Goal: Task Accomplishment & Management: Use online tool/utility

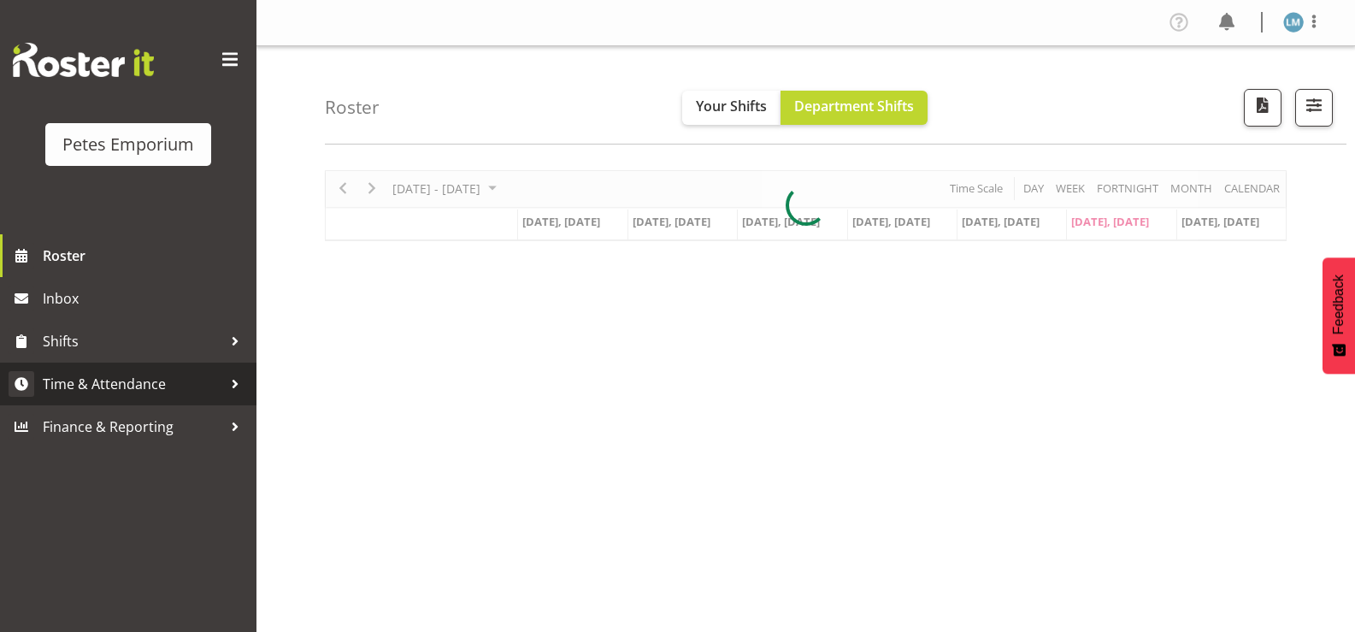
click at [165, 389] on span "Time & Attendance" at bounding box center [133, 384] width 180 height 26
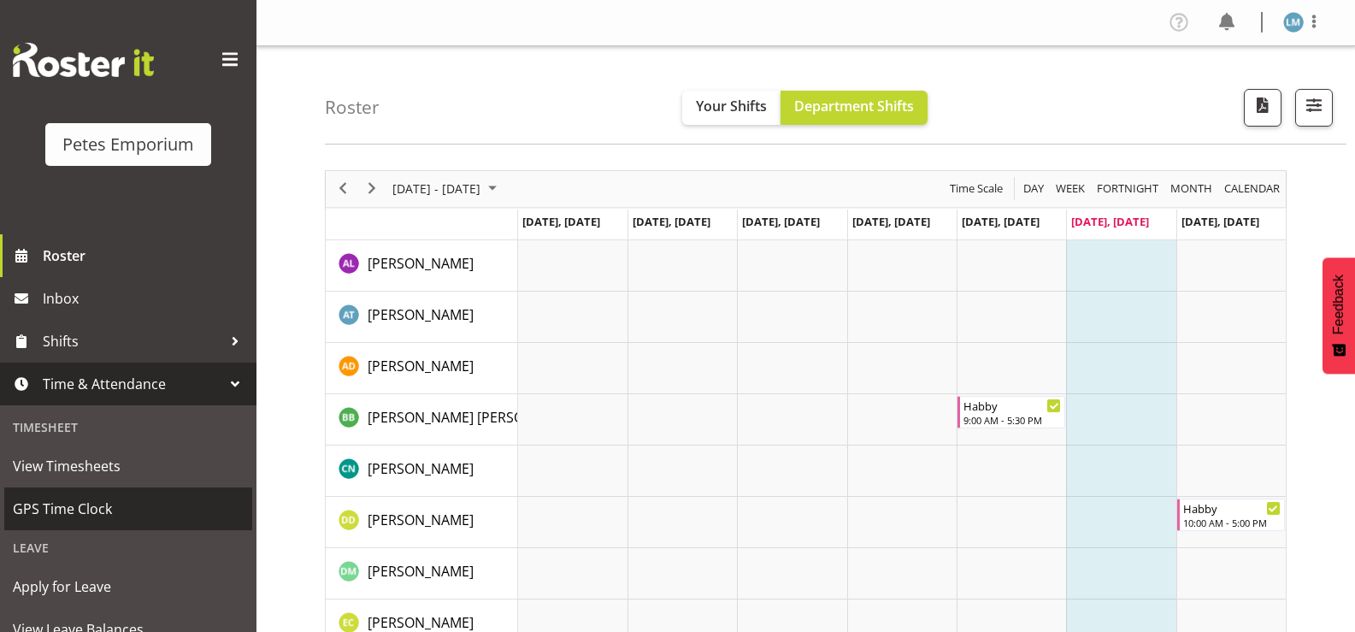
click at [149, 514] on span "GPS Time Clock" at bounding box center [128, 509] width 231 height 26
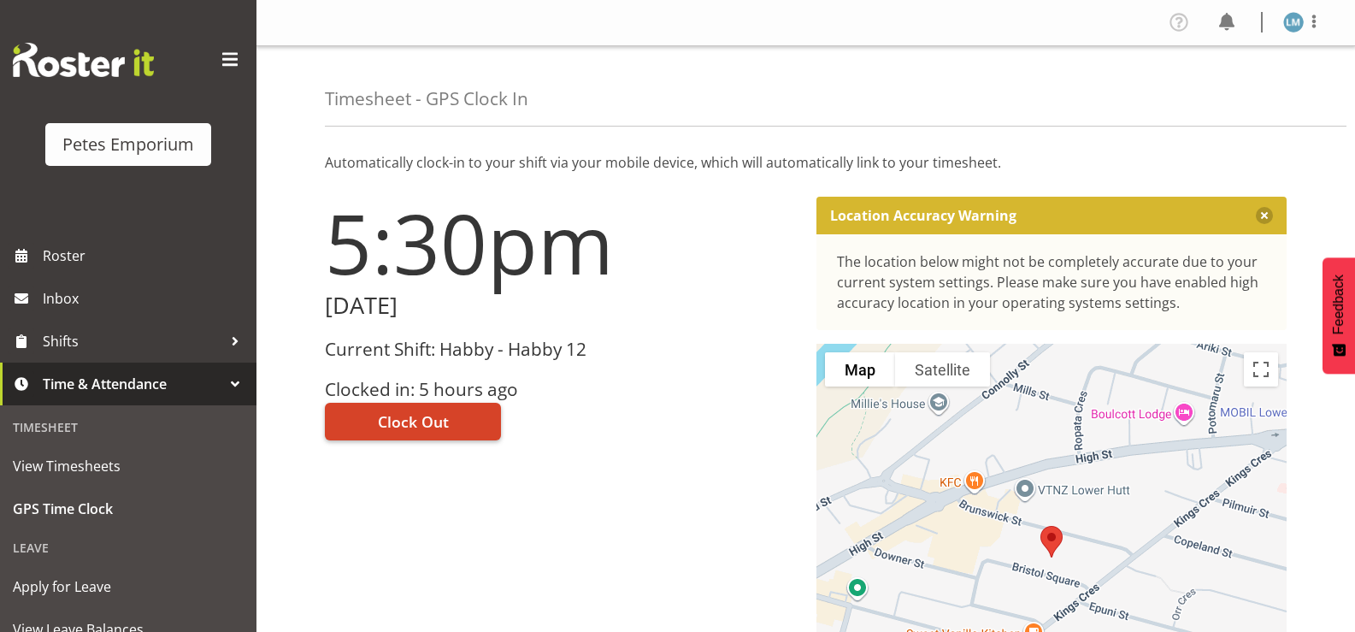
click at [426, 416] on span "Clock Out" at bounding box center [413, 421] width 71 height 22
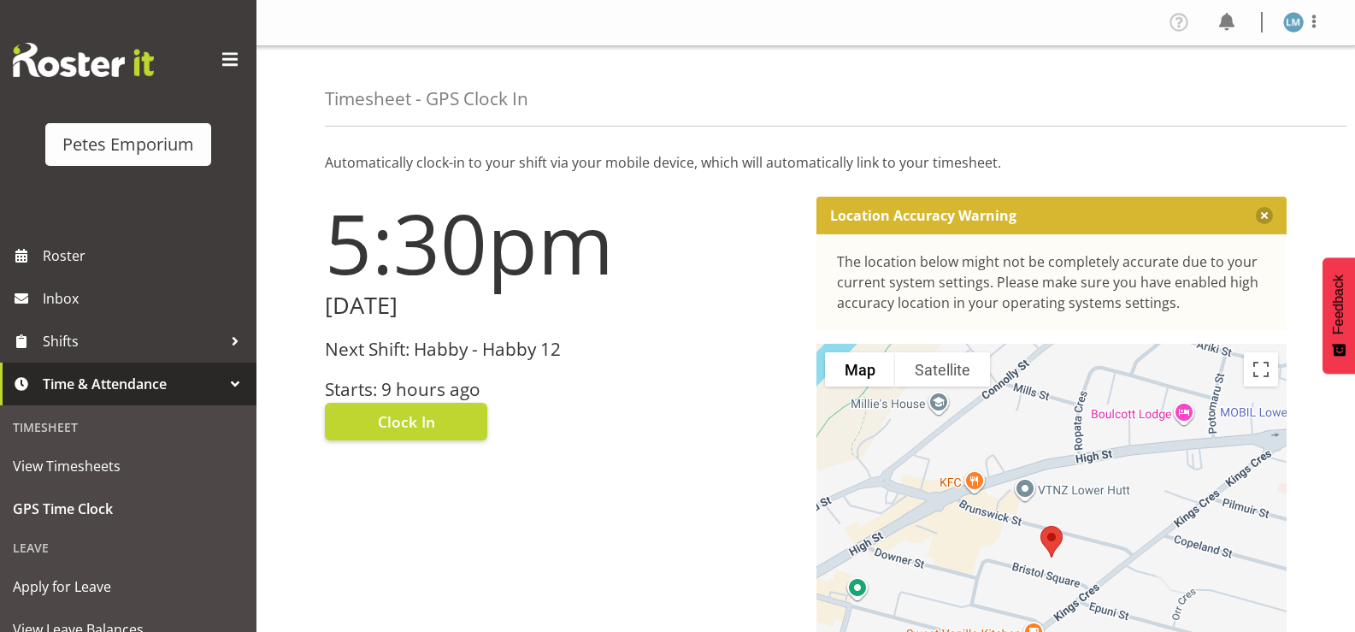
click at [1299, 18] on img at bounding box center [1293, 22] width 21 height 21
click at [1233, 93] on link "Log Out" at bounding box center [1242, 89] width 164 height 31
